Goal: Check status: Check status

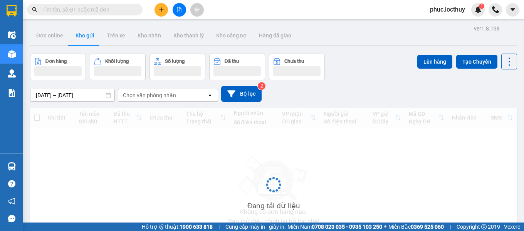
click at [83, 12] on input "text" at bounding box center [87, 9] width 91 height 8
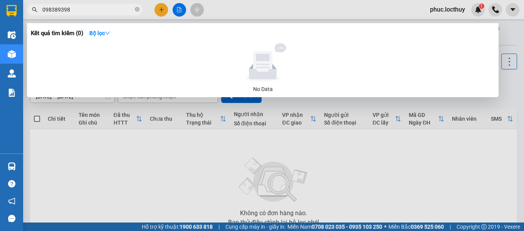
type input "0983893983"
click at [138, 10] on icon "close-circle" at bounding box center [137, 9] width 5 height 5
type input "0933893983"
click at [137, 10] on icon "close-circle" at bounding box center [137, 9] width 5 height 5
